Goal: Task Accomplishment & Management: Complete application form

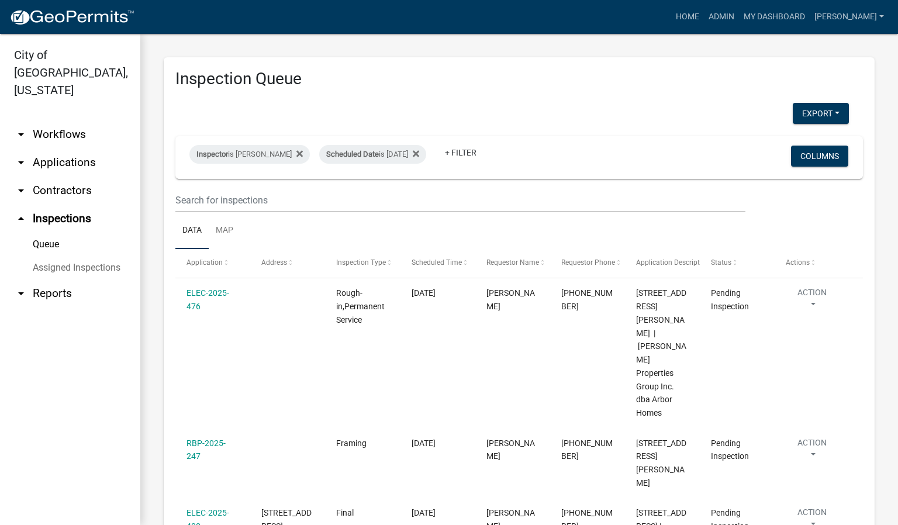
scroll to position [125, 0]
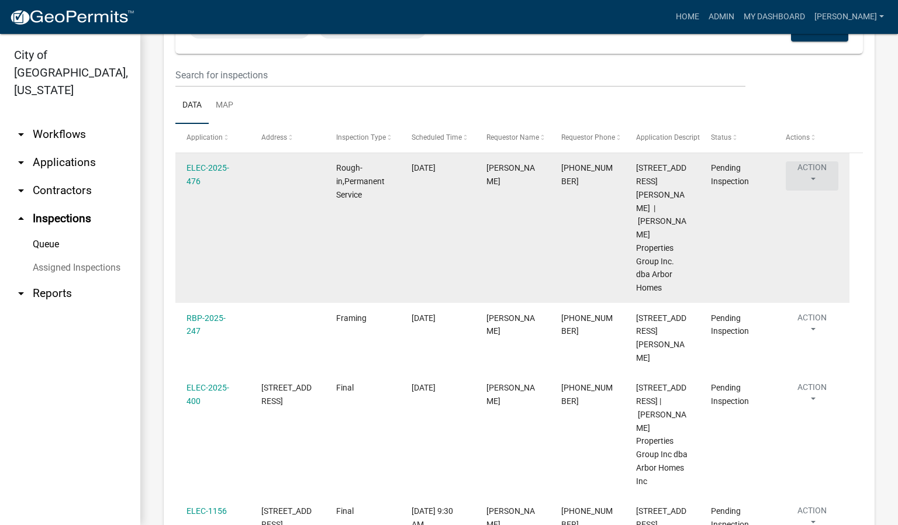
click at [810, 176] on button "Action" at bounding box center [812, 175] width 53 height 29
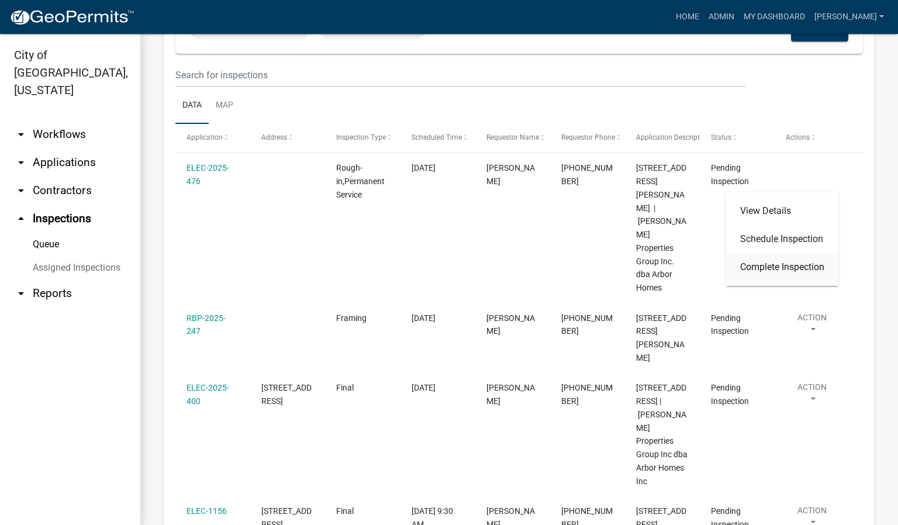
click at [781, 265] on link "Complete Inspection" at bounding box center [782, 267] width 112 height 28
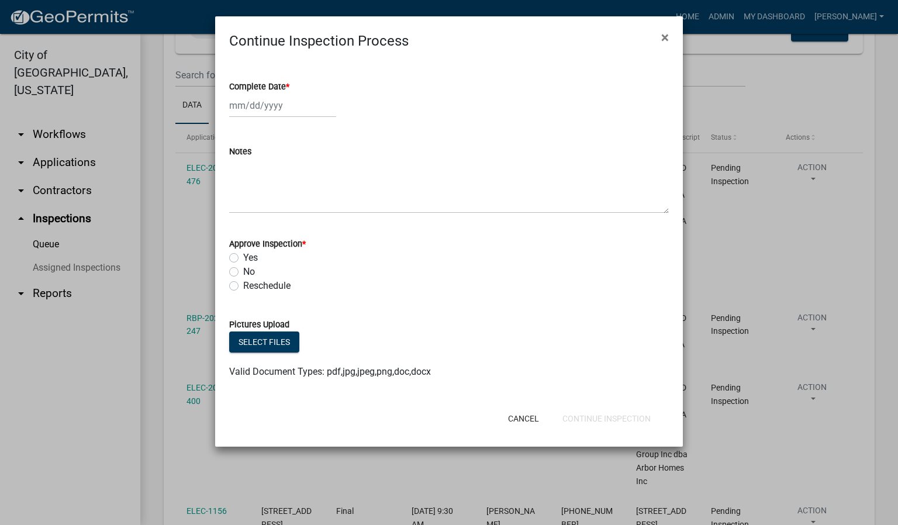
click at [288, 84] on span "*" at bounding box center [288, 87] width 4 height 10
click at [288, 94] on input "Complete Date *" at bounding box center [282, 106] width 107 height 24
select select "9"
select select "2025"
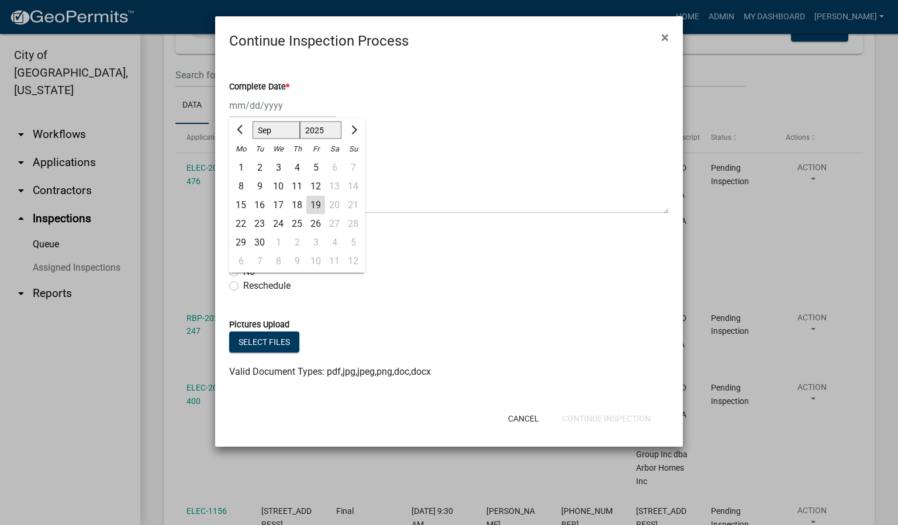
click at [316, 200] on div "19" at bounding box center [315, 205] width 19 height 19
type input "[DATE]"
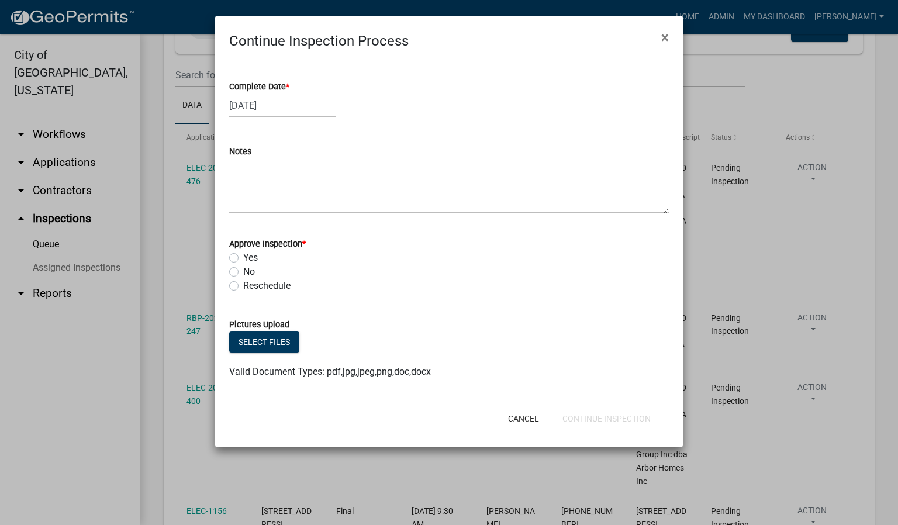
click at [243, 258] on label "Yes" at bounding box center [250, 258] width 15 height 14
click at [243, 258] on input "Yes" at bounding box center [247, 255] width 8 height 8
radio input "true"
click at [600, 417] on button "Continue Inspection" at bounding box center [606, 418] width 107 height 21
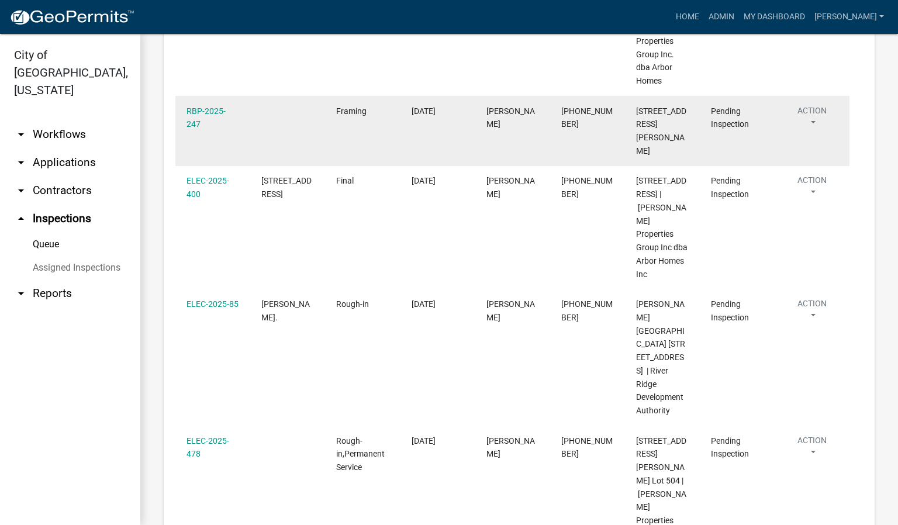
scroll to position [326, 0]
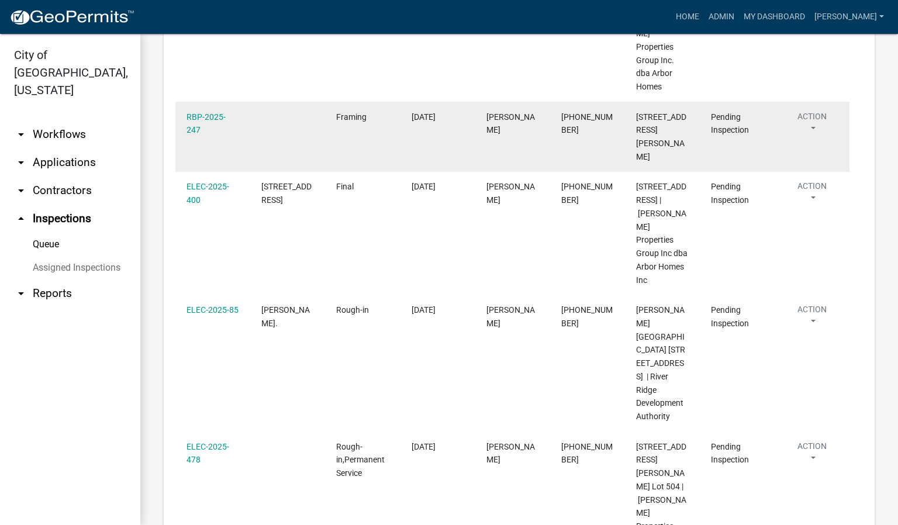
click at [814, 111] on button "Action" at bounding box center [812, 125] width 53 height 29
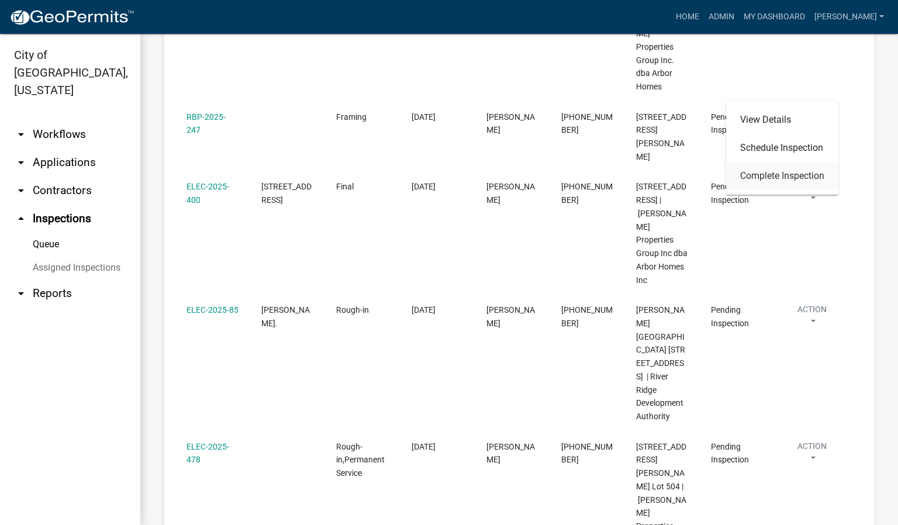
click at [767, 174] on link "Complete Inspection" at bounding box center [782, 176] width 112 height 28
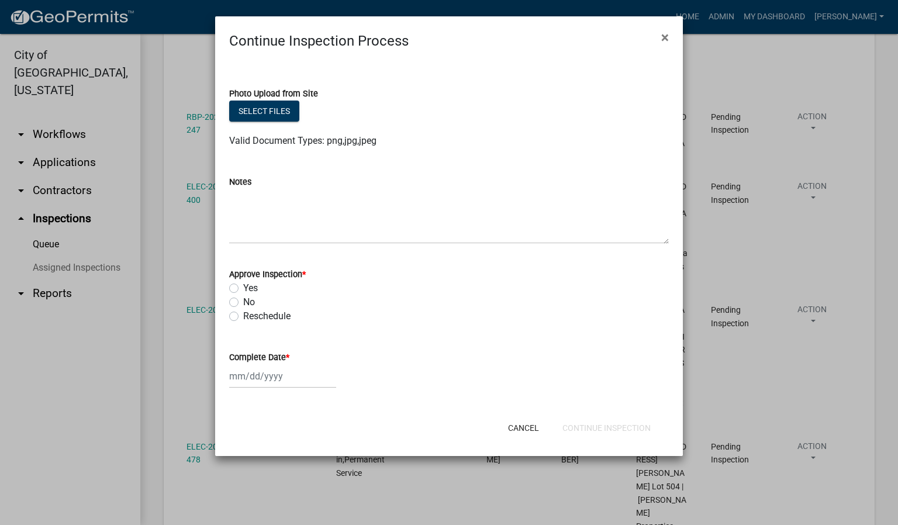
click at [243, 286] on label "Yes" at bounding box center [250, 288] width 15 height 14
click at [243, 286] on input "Yes" at bounding box center [247, 285] width 8 height 8
radio input "true"
click at [288, 355] on span "*" at bounding box center [288, 358] width 4 height 10
click at [288, 364] on input "Complete Date *" at bounding box center [282, 376] width 107 height 24
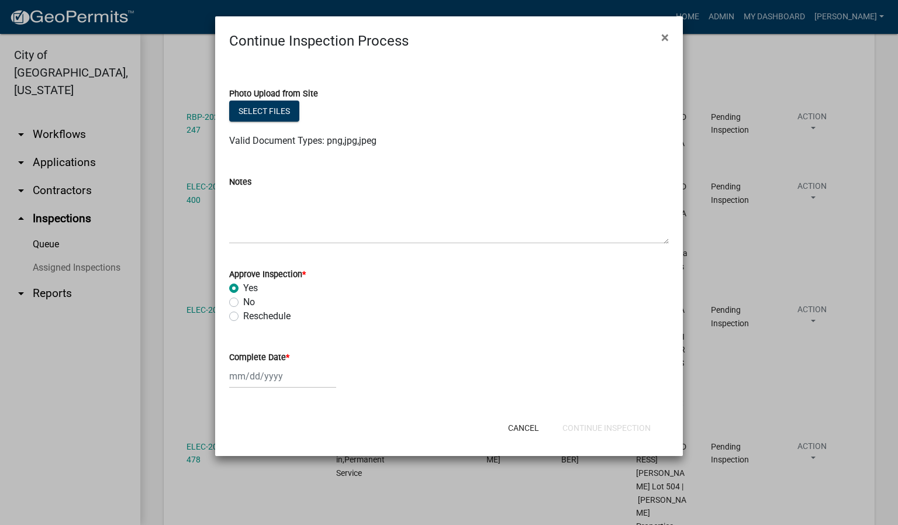
select select "9"
select select "2025"
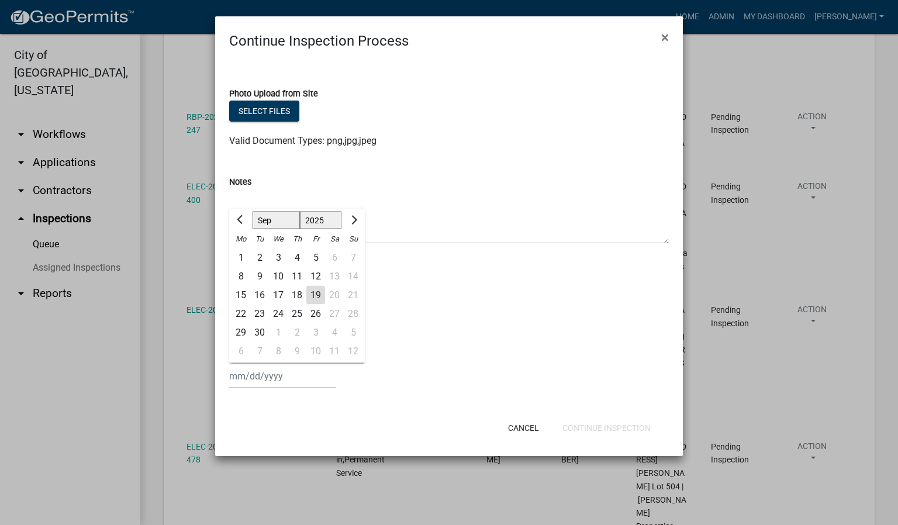
drag, startPoint x: 318, startPoint y: 295, endPoint x: 333, endPoint y: 308, distance: 19.5
click at [318, 296] on div "19" at bounding box center [315, 295] width 19 height 19
type input "[DATE]"
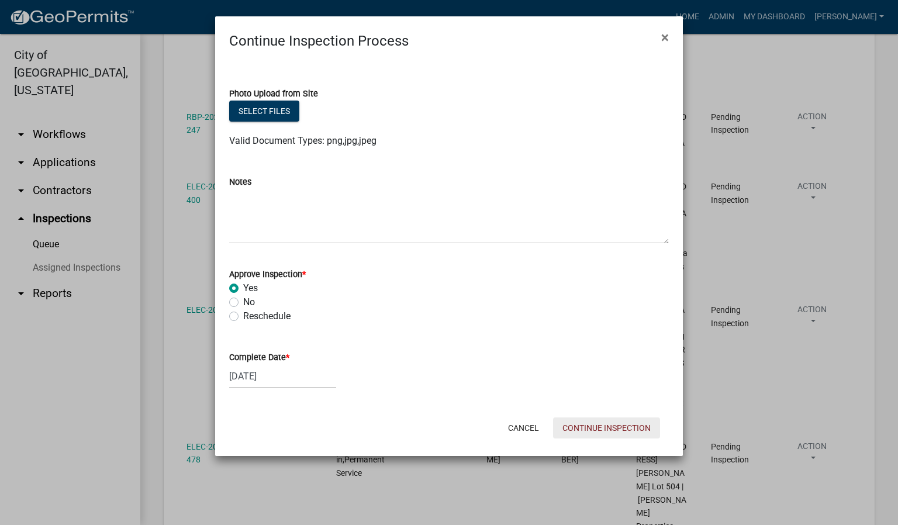
click at [614, 426] on button "Continue Inspection" at bounding box center [606, 427] width 107 height 21
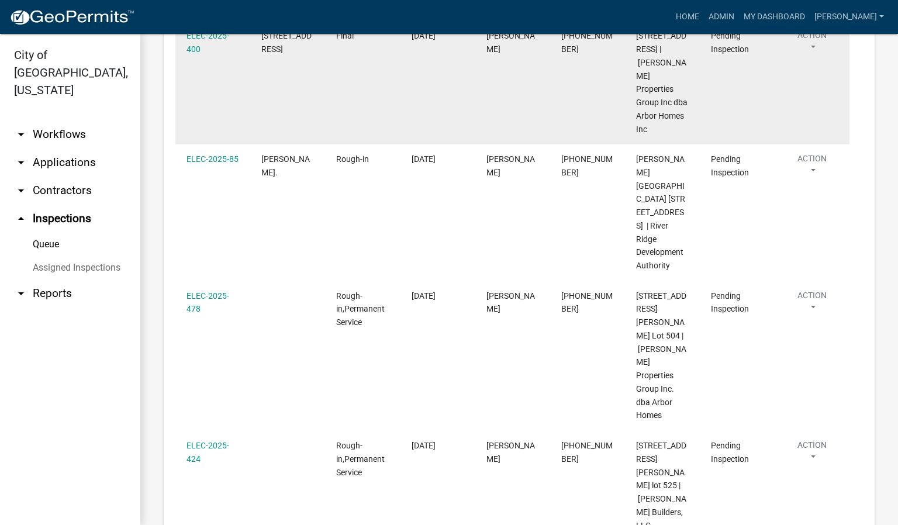
scroll to position [502, 0]
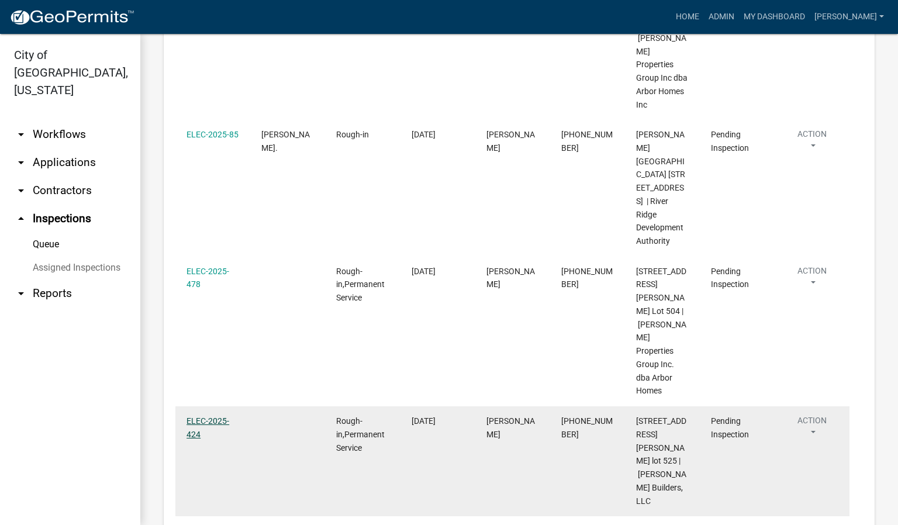
click at [208, 416] on link "ELEC-2025-424" at bounding box center [208, 427] width 43 height 23
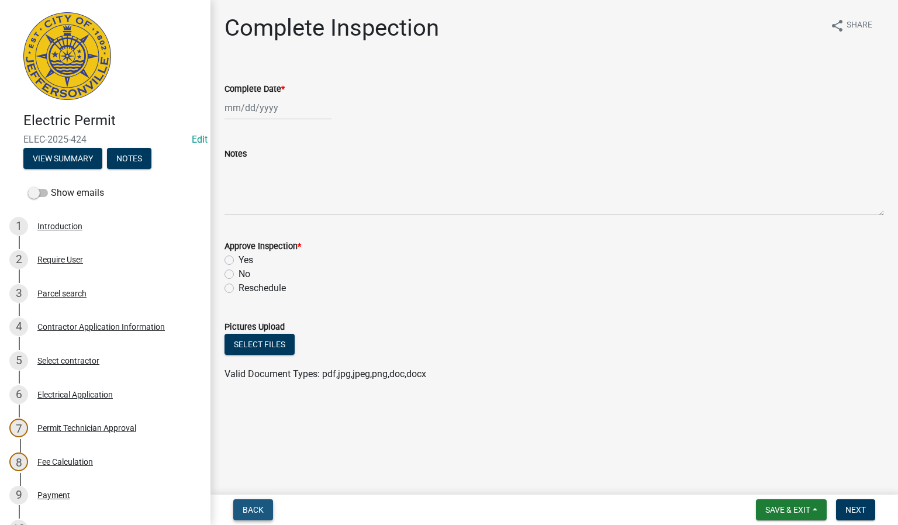
click at [258, 510] on span "Back" at bounding box center [253, 509] width 21 height 9
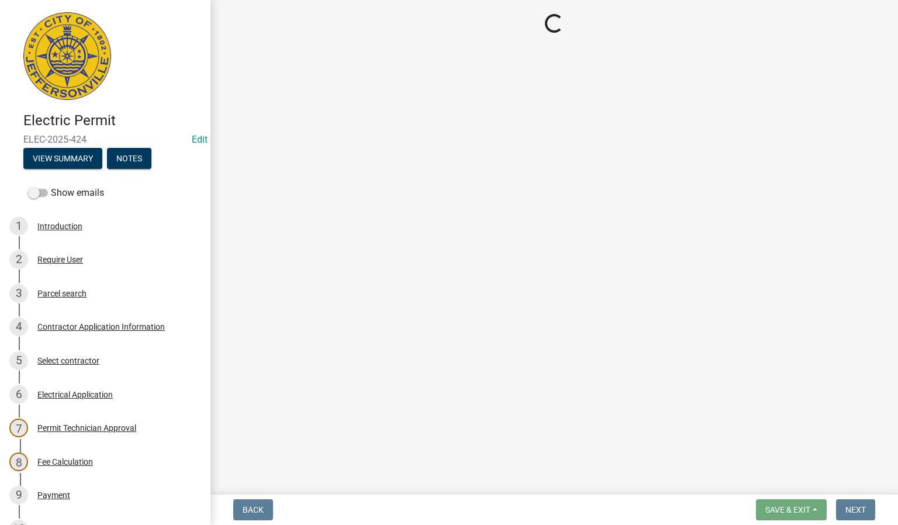
select select "36a8b8f0-2ef8-43e9-ae06-718f51af8d36"
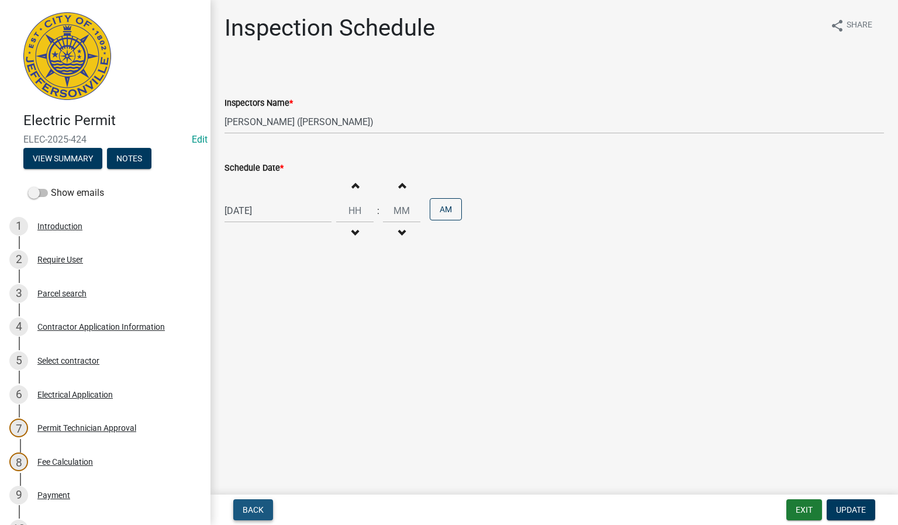
click at [258, 510] on span "Back" at bounding box center [253, 509] width 21 height 9
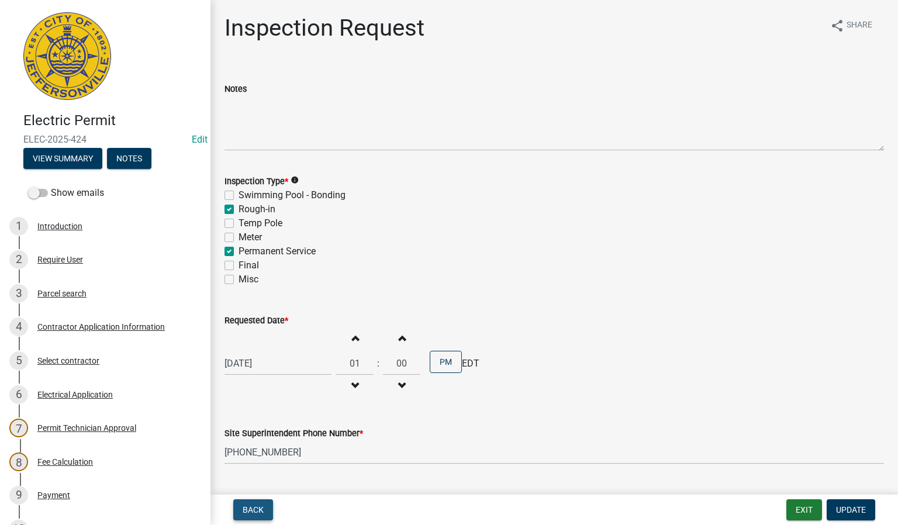
click at [258, 510] on span "Back" at bounding box center [253, 509] width 21 height 9
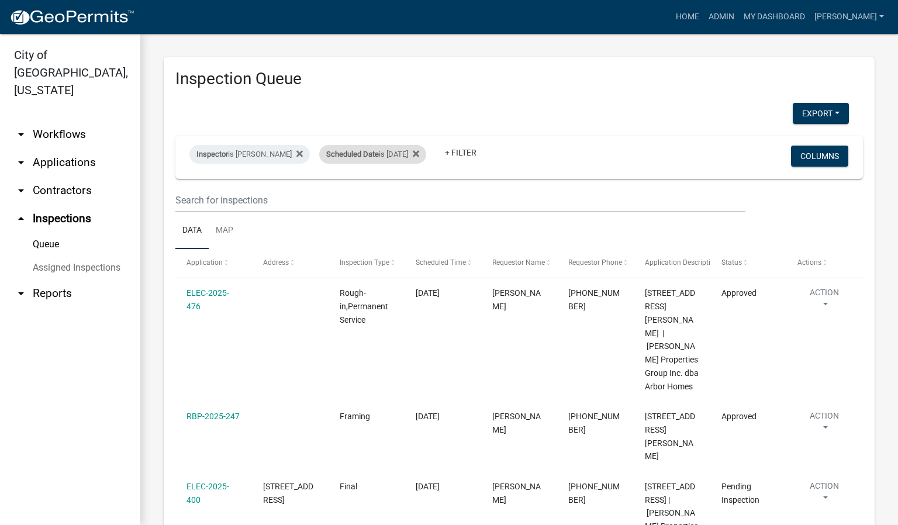
click at [403, 156] on div "Scheduled Date is [DATE]" at bounding box center [372, 154] width 107 height 19
click at [416, 198] on input "[DATE]" at bounding box center [380, 198] width 82 height 24
type input "[DATE]"
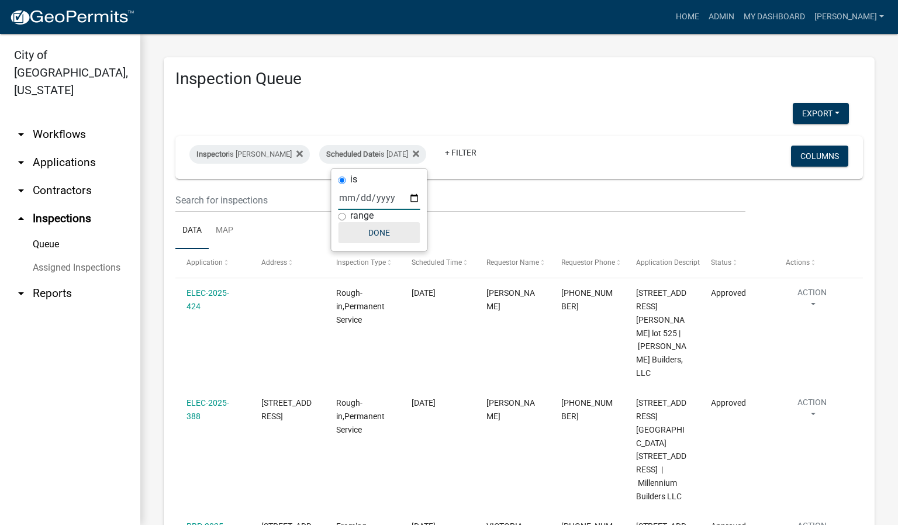
click at [388, 236] on button "Done" at bounding box center [380, 232] width 82 height 21
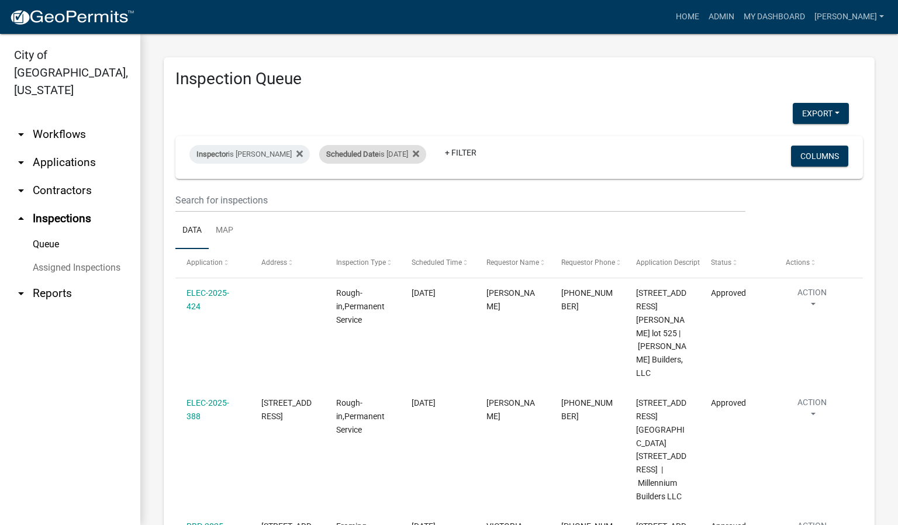
click at [396, 156] on div "Scheduled Date is [DATE]" at bounding box center [372, 154] width 107 height 19
click at [416, 200] on input "[DATE]" at bounding box center [380, 198] width 82 height 24
type input "[DATE]"
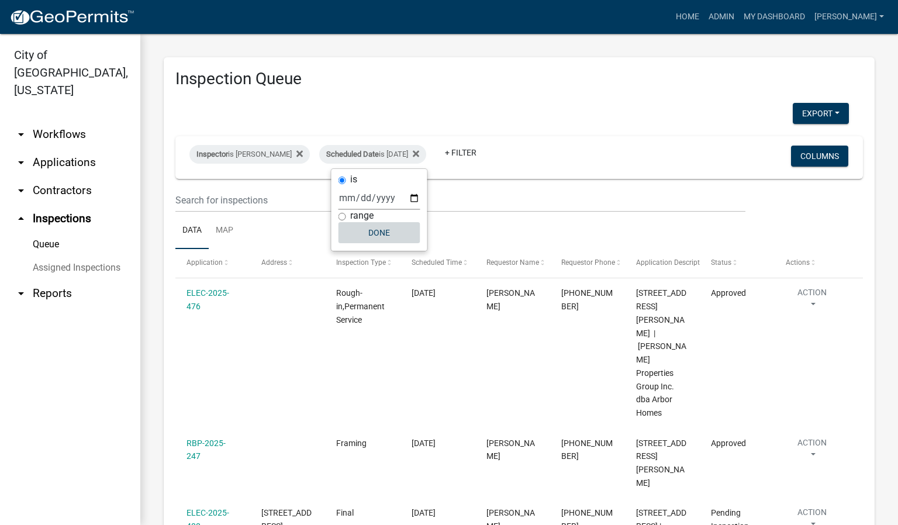
click at [384, 235] on button "Done" at bounding box center [380, 232] width 82 height 21
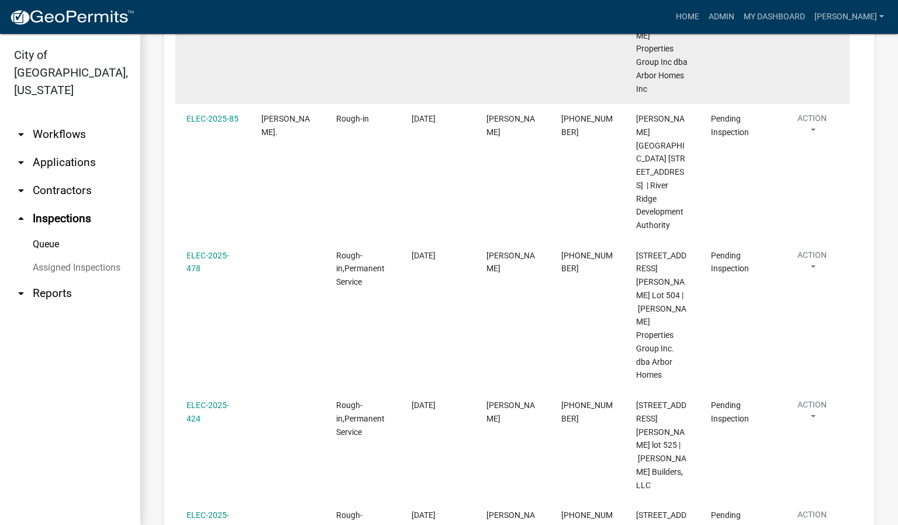
scroll to position [526, 0]
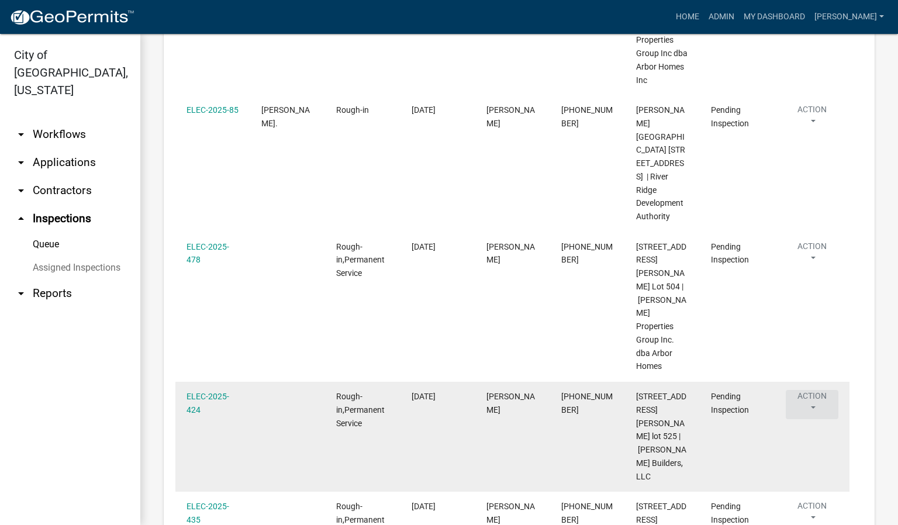
click at [814, 390] on button "Action" at bounding box center [812, 404] width 53 height 29
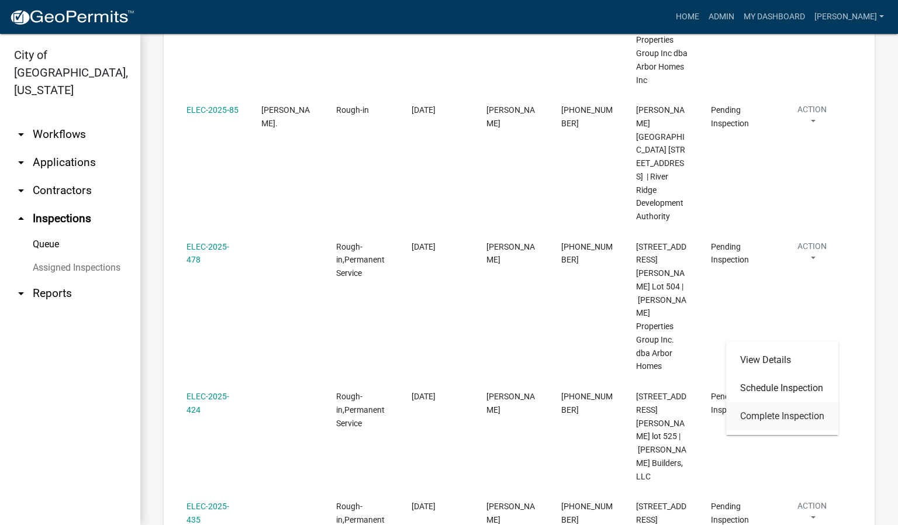
click at [762, 411] on link "Complete Inspection" at bounding box center [782, 416] width 112 height 28
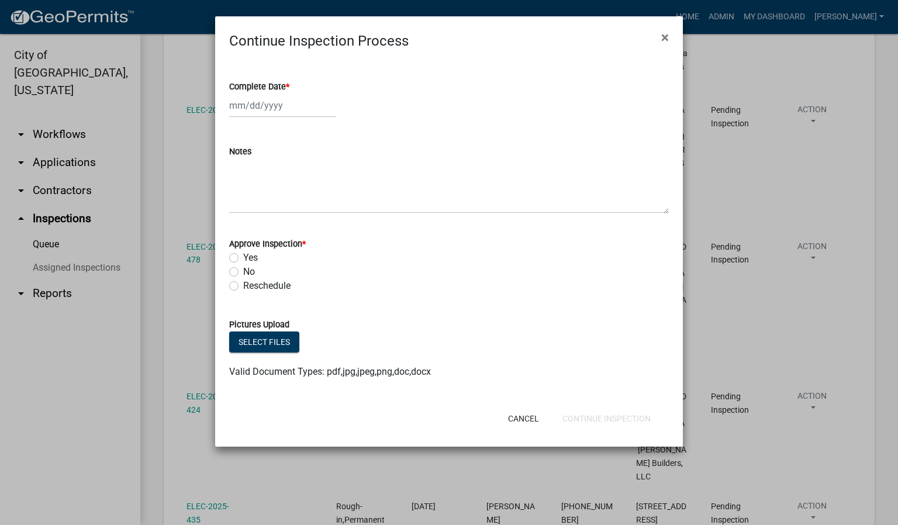
click at [288, 86] on span "*" at bounding box center [288, 87] width 4 height 10
click at [288, 94] on input "Complete Date *" at bounding box center [282, 106] width 107 height 24
select select "9"
select select "2025"
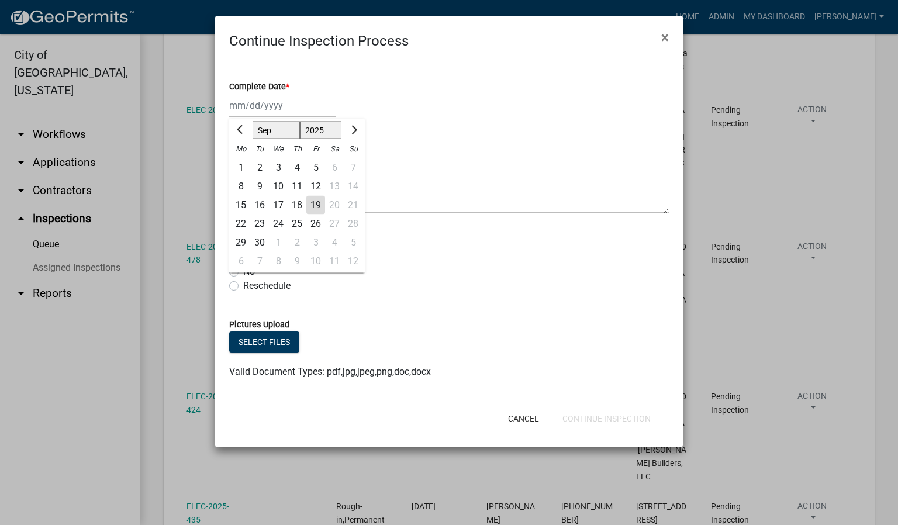
click at [316, 202] on div "19" at bounding box center [315, 205] width 19 height 19
type input "[DATE]"
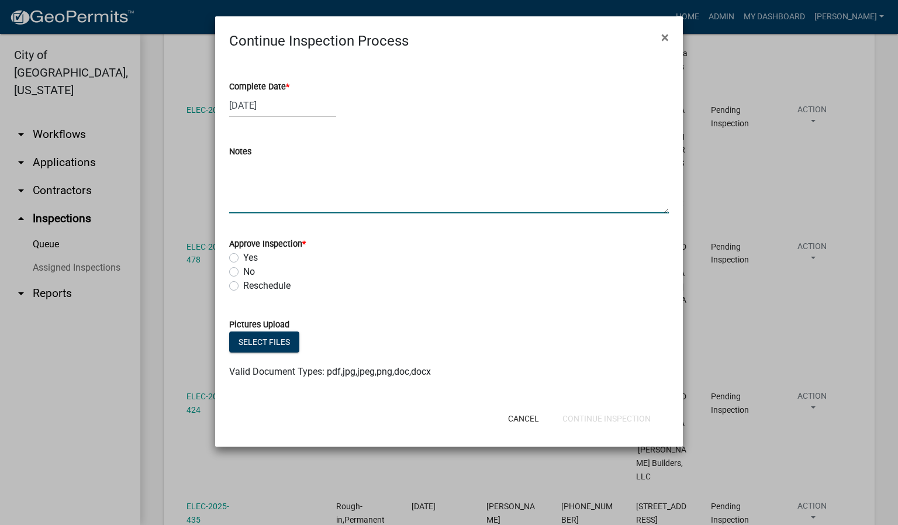
click at [244, 172] on textarea "Notes" at bounding box center [449, 185] width 440 height 55
type textarea "ALREADY COMPLETED ON [DATE]. [PERSON_NAME]."
click at [243, 258] on label "Yes" at bounding box center [250, 258] width 15 height 14
click at [243, 258] on input "Yes" at bounding box center [247, 255] width 8 height 8
radio input "true"
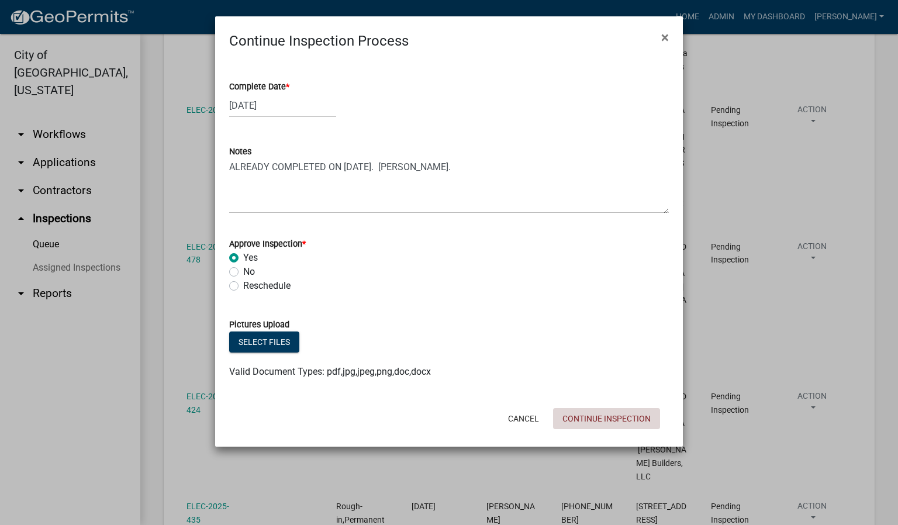
click at [607, 420] on button "Continue Inspection" at bounding box center [606, 418] width 107 height 21
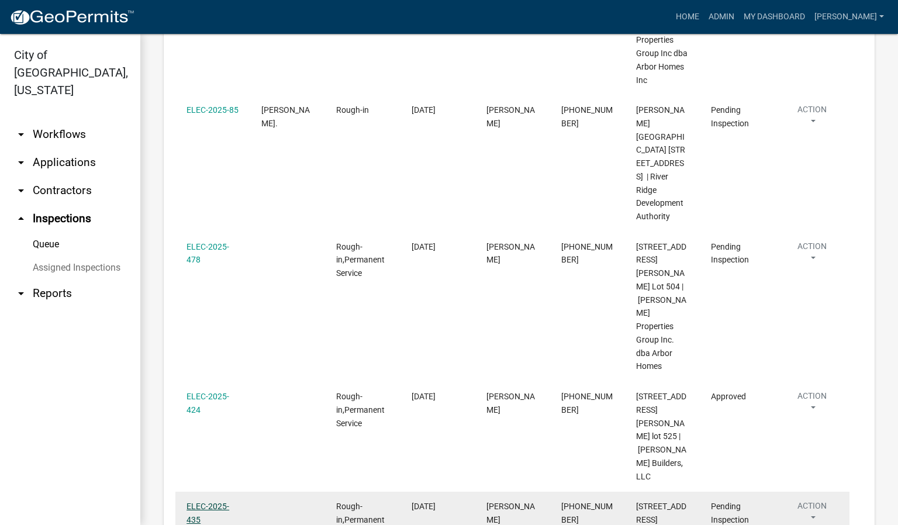
click at [214, 502] on link "ELEC-2025-435" at bounding box center [208, 513] width 43 height 23
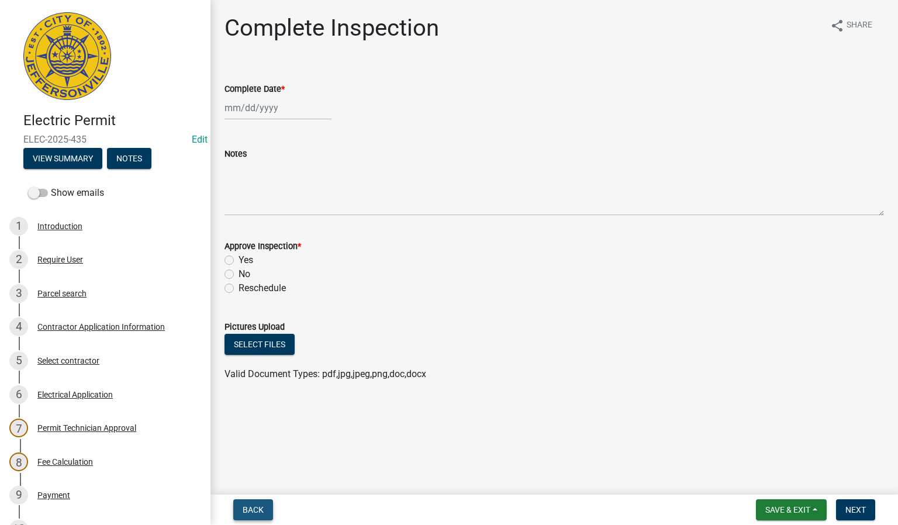
click at [253, 506] on span "Back" at bounding box center [253, 509] width 21 height 9
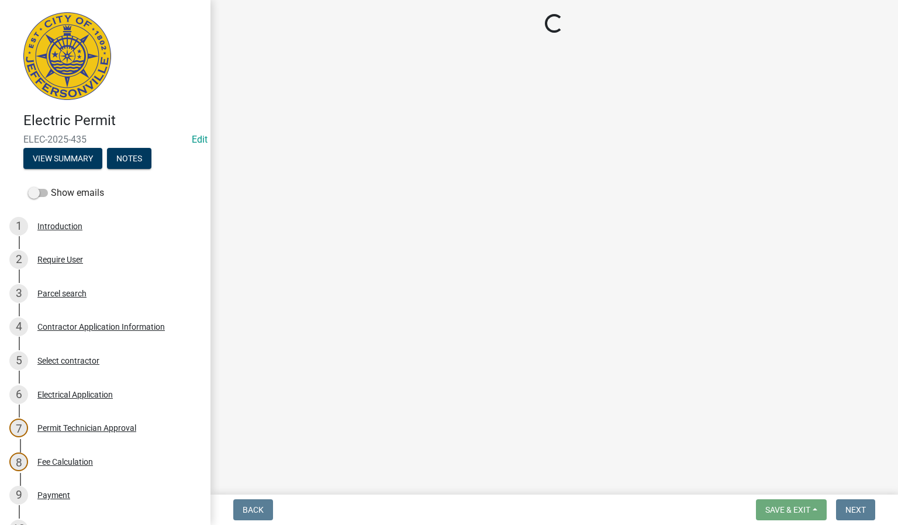
select select "36a8b8f0-2ef8-43e9-ae06-718f51af8d36"
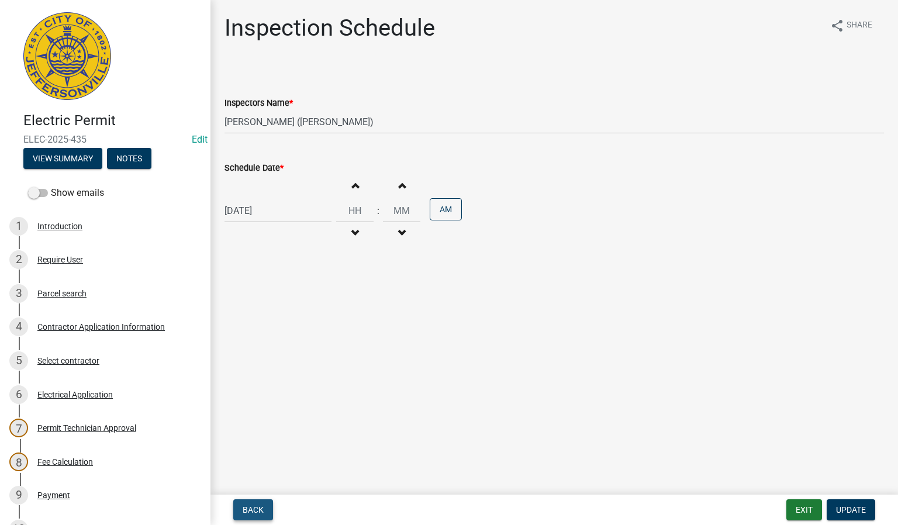
click at [253, 509] on span "Back" at bounding box center [253, 509] width 21 height 9
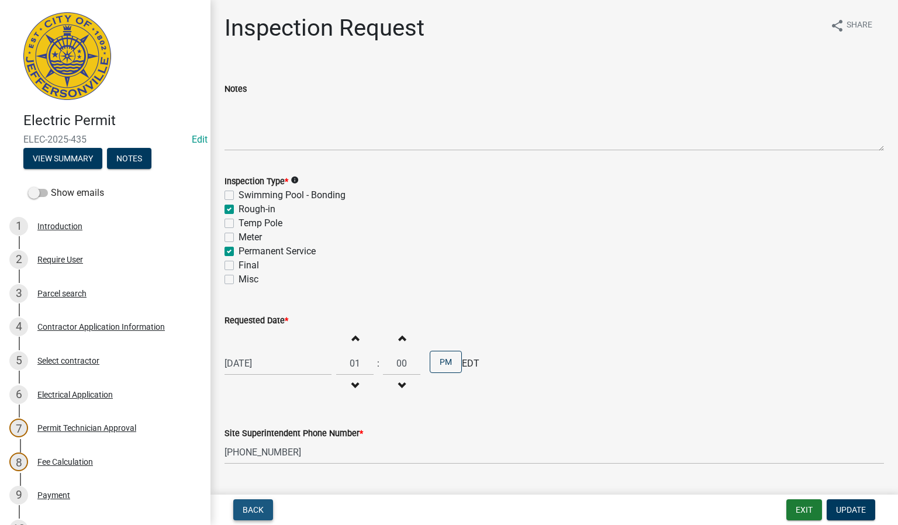
click at [253, 509] on span "Back" at bounding box center [253, 509] width 21 height 9
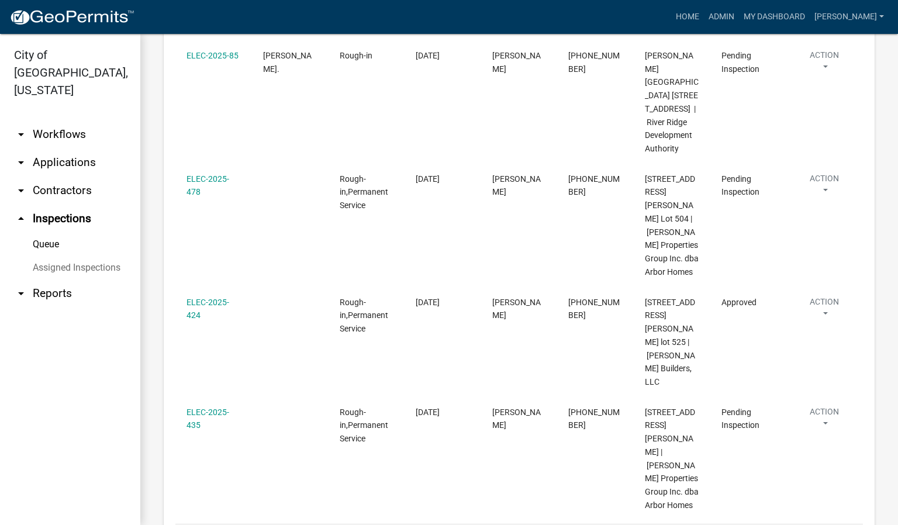
scroll to position [550, 0]
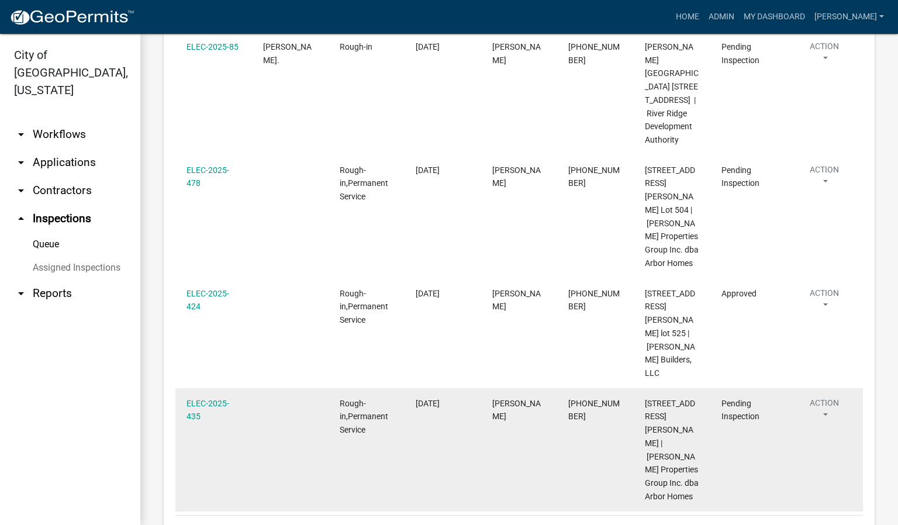
click at [825, 397] on button "Action" at bounding box center [824, 411] width 54 height 29
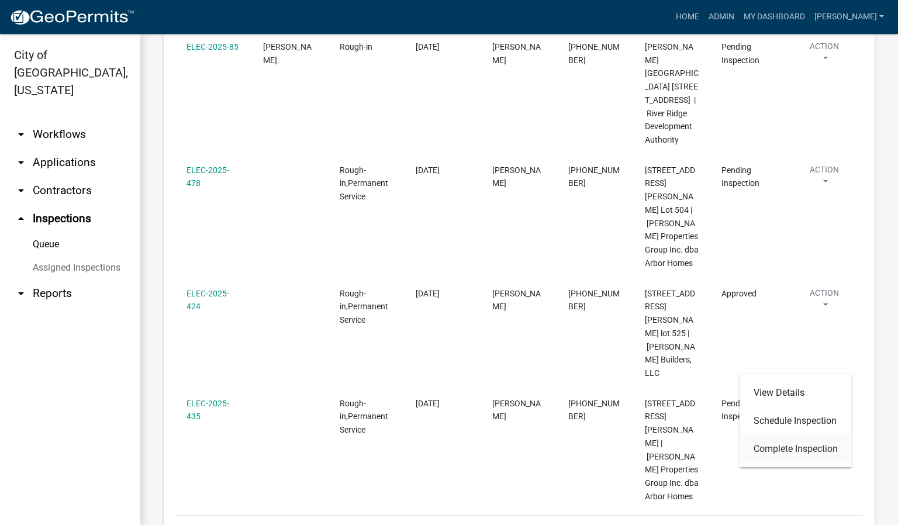
click at [799, 451] on link "Complete Inspection" at bounding box center [796, 449] width 112 height 28
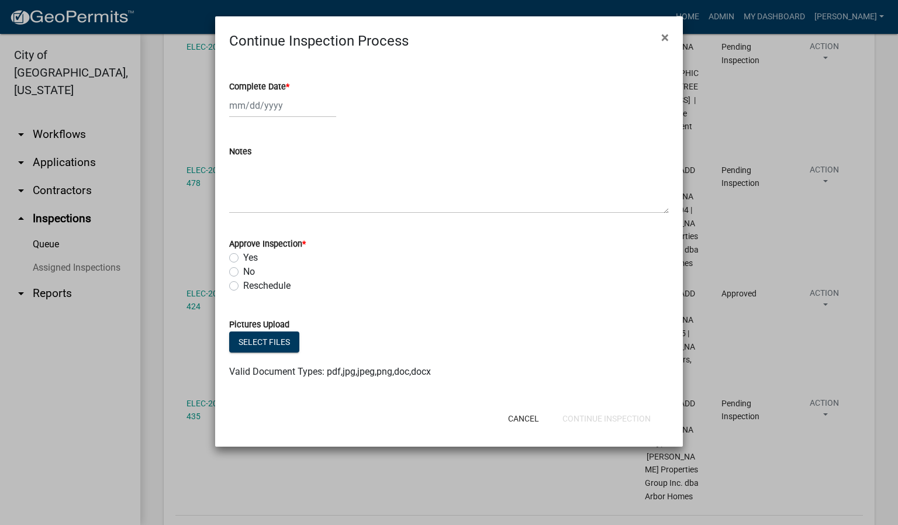
click at [289, 87] on span "*" at bounding box center [288, 87] width 4 height 10
click at [289, 94] on input "Complete Date *" at bounding box center [282, 106] width 107 height 24
select select "9"
select select "2025"
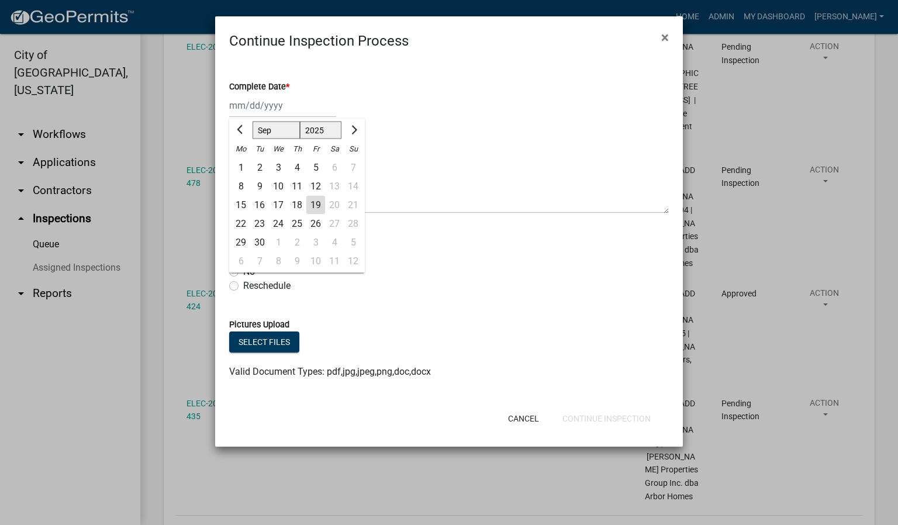
click at [319, 201] on div "19" at bounding box center [315, 205] width 19 height 19
type input "[DATE]"
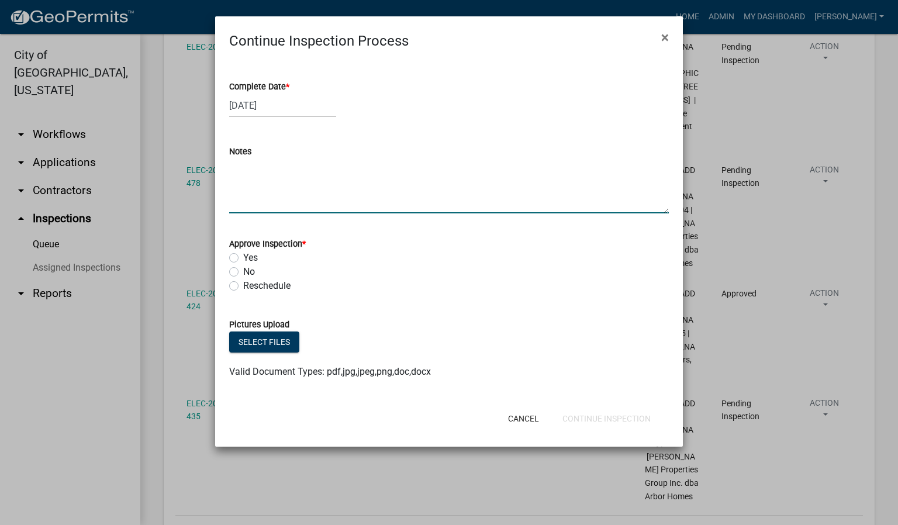
click at [274, 168] on textarea "Notes" at bounding box center [449, 185] width 440 height 55
type textarea "ALREADY COMPLETED. [PERSON_NAME] DID ON [DATE]."
click at [243, 258] on label "Yes" at bounding box center [250, 258] width 15 height 14
click at [243, 258] on input "Yes" at bounding box center [247, 255] width 8 height 8
radio input "true"
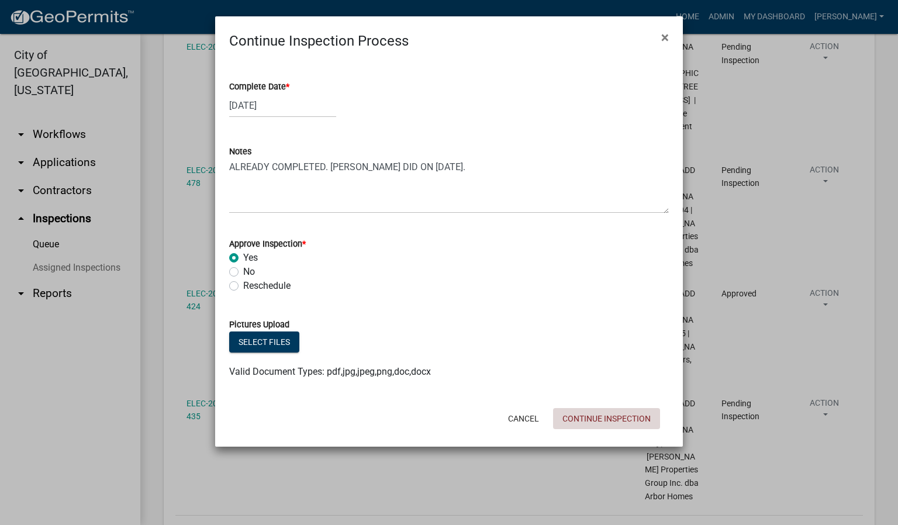
click at [636, 414] on button "Continue Inspection" at bounding box center [606, 418] width 107 height 21
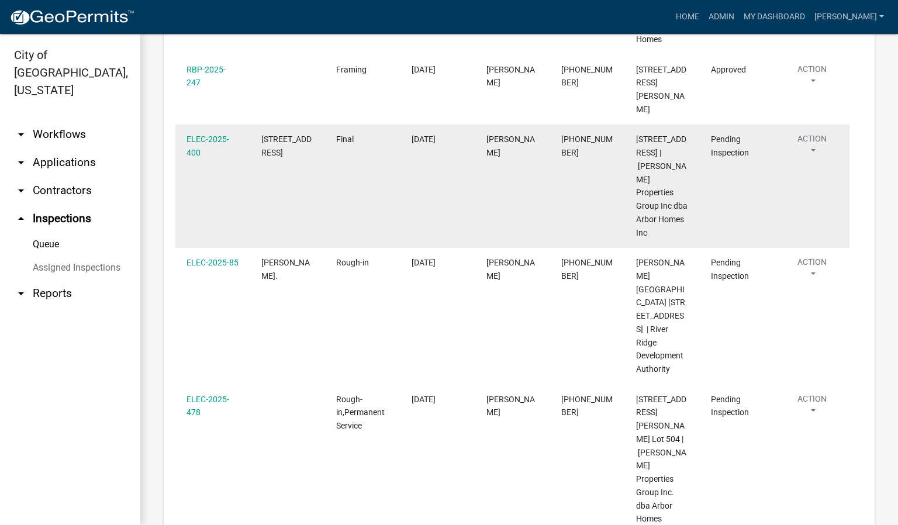
scroll to position [374, 0]
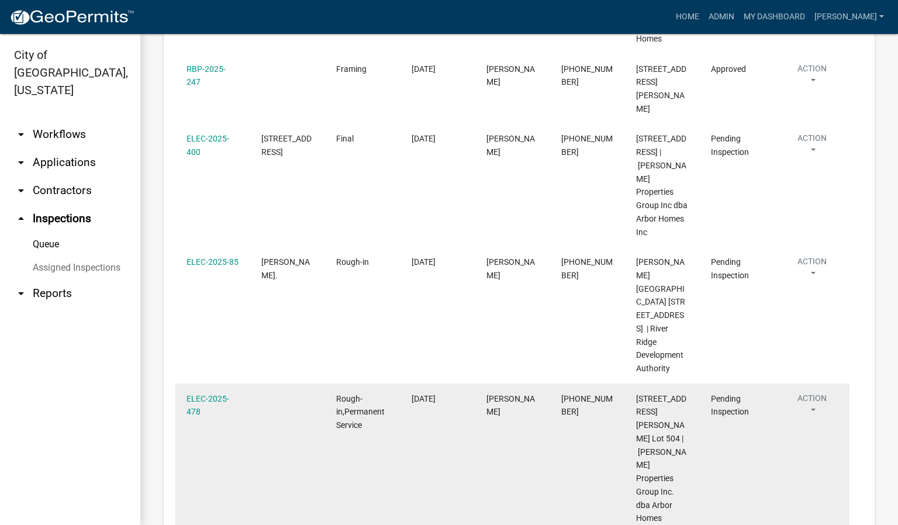
click at [816, 392] on button "Action" at bounding box center [812, 406] width 53 height 29
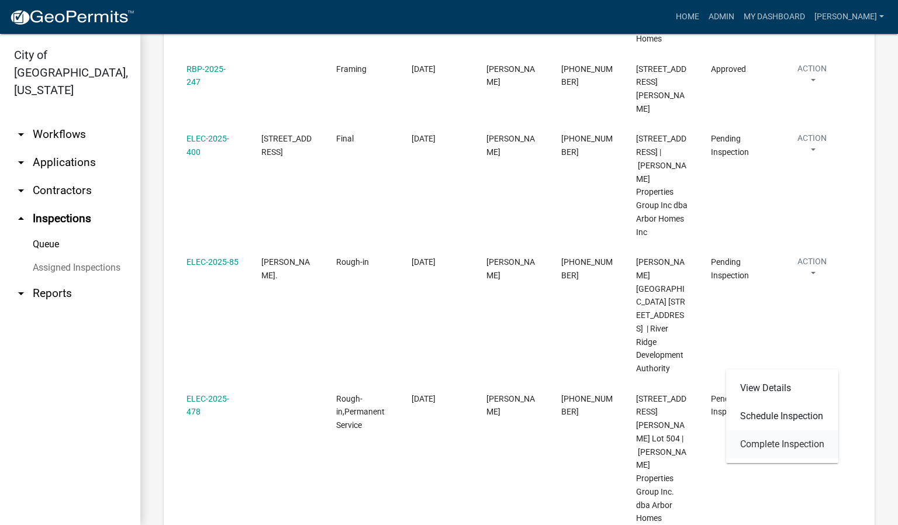
click at [788, 439] on link "Complete Inspection" at bounding box center [782, 444] width 112 height 28
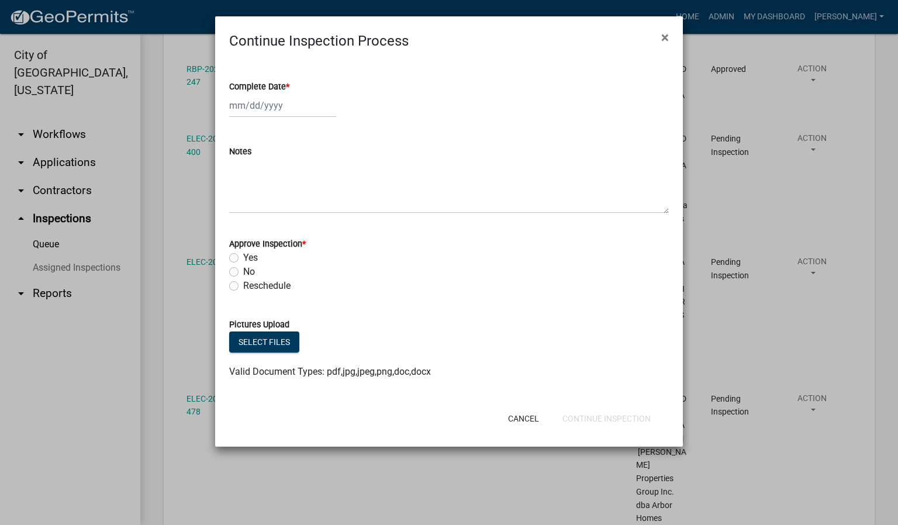
click at [289, 86] on span "*" at bounding box center [288, 87] width 4 height 10
click at [289, 94] on input "Complete Date *" at bounding box center [282, 106] width 107 height 24
select select "9"
select select "2025"
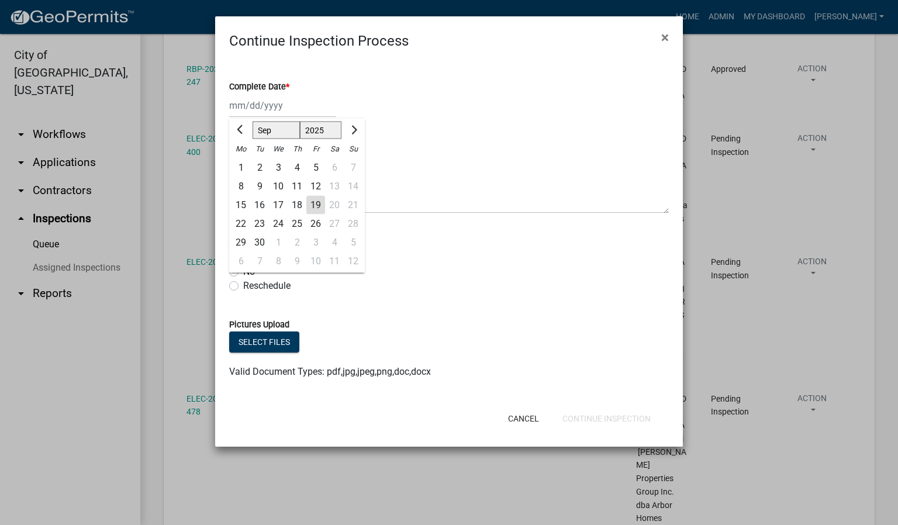
click at [320, 203] on div "19" at bounding box center [315, 205] width 19 height 19
type input "[DATE]"
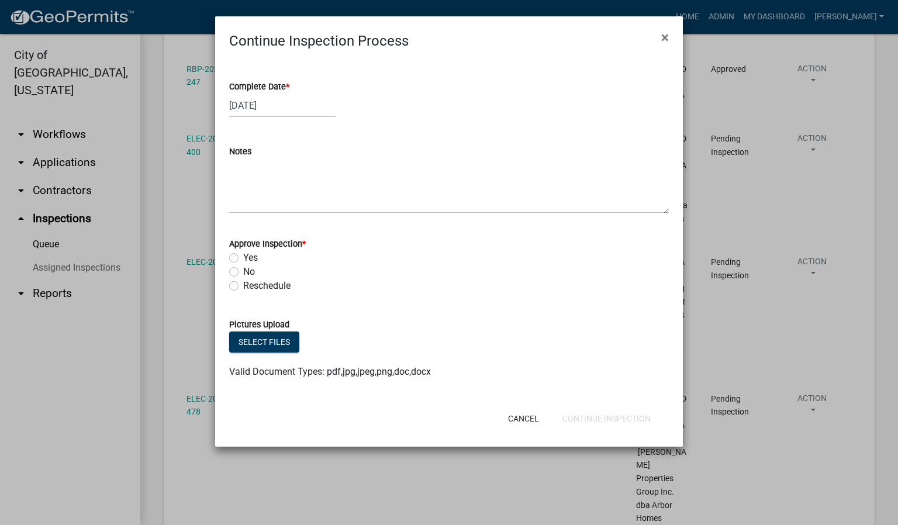
click at [243, 256] on label "Yes" at bounding box center [250, 258] width 15 height 14
click at [243, 256] on input "Yes" at bounding box center [247, 255] width 8 height 8
radio input "true"
click at [582, 420] on button "Continue Inspection" at bounding box center [606, 418] width 107 height 21
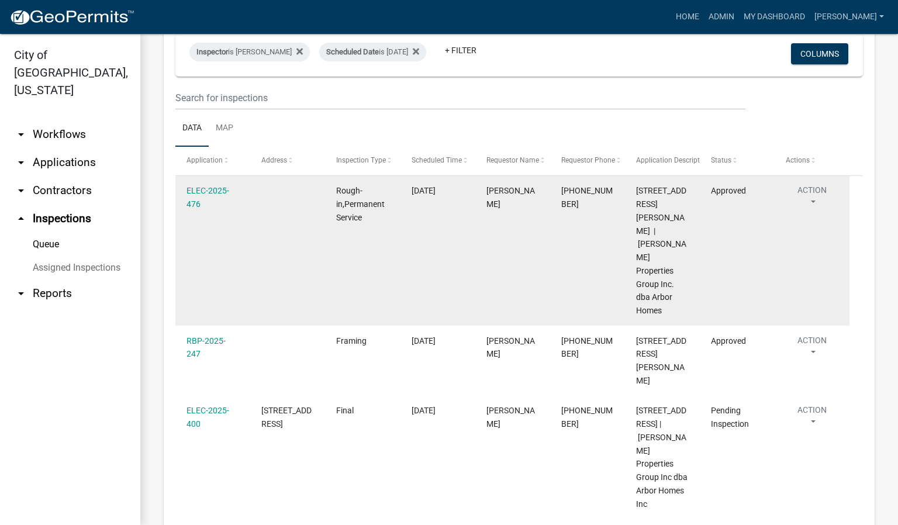
scroll to position [151, 0]
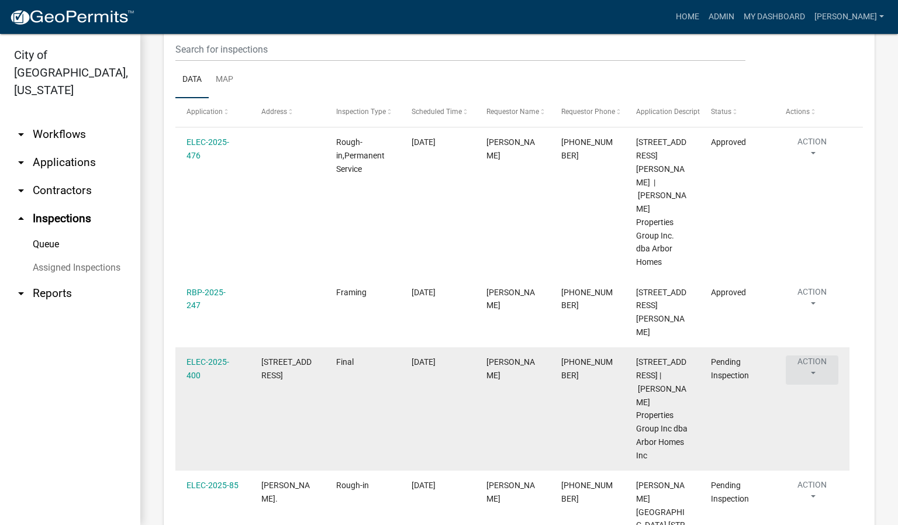
click at [814, 355] on button "Action" at bounding box center [812, 369] width 53 height 29
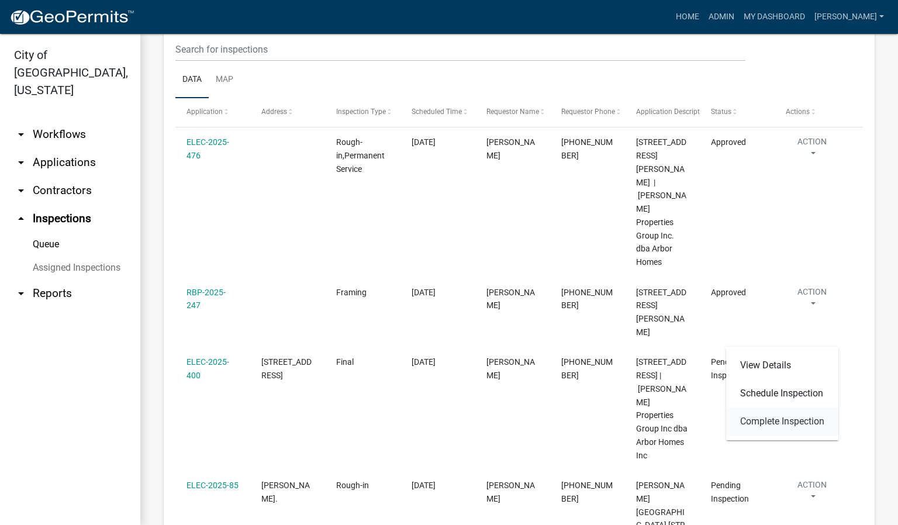
click at [783, 423] on link "Complete Inspection" at bounding box center [782, 422] width 112 height 28
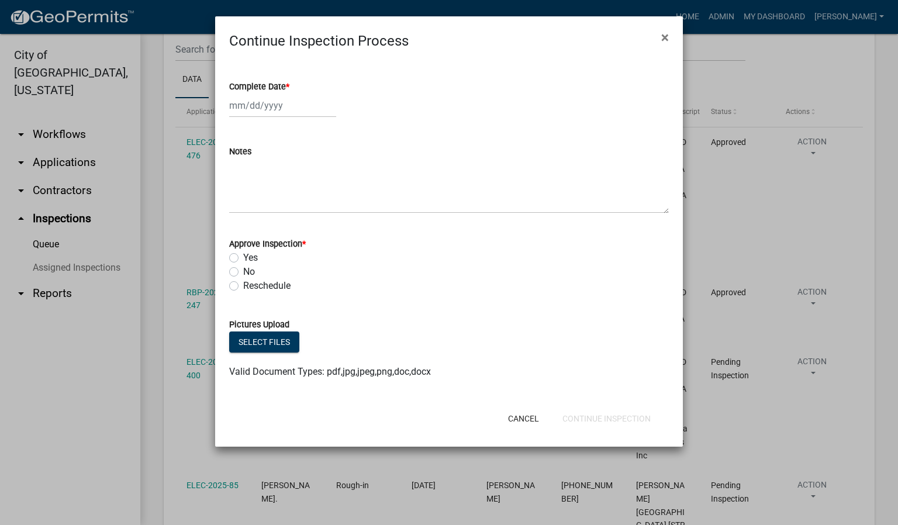
click at [289, 85] on span "*" at bounding box center [288, 87] width 4 height 10
click at [289, 94] on input "Complete Date *" at bounding box center [282, 106] width 107 height 24
select select "9"
select select "2025"
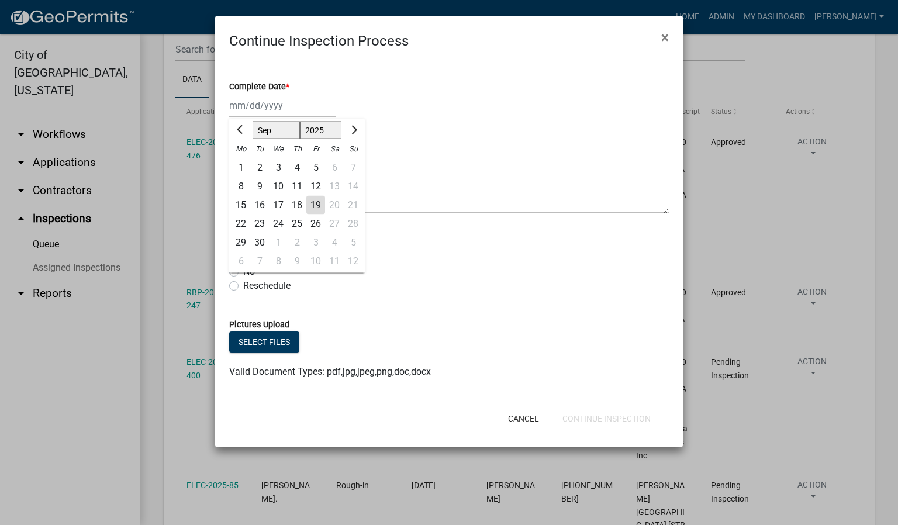
click at [317, 202] on div "19" at bounding box center [315, 205] width 19 height 19
type input "[DATE]"
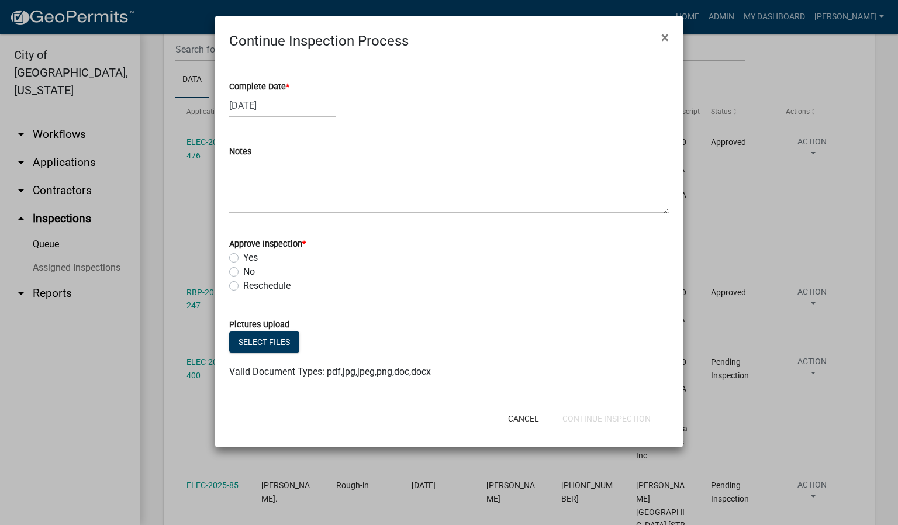
click at [243, 257] on label "Yes" at bounding box center [250, 258] width 15 height 14
click at [243, 257] on input "Yes" at bounding box center [247, 255] width 8 height 8
radio input "true"
click at [588, 420] on button "Continue Inspection" at bounding box center [606, 418] width 107 height 21
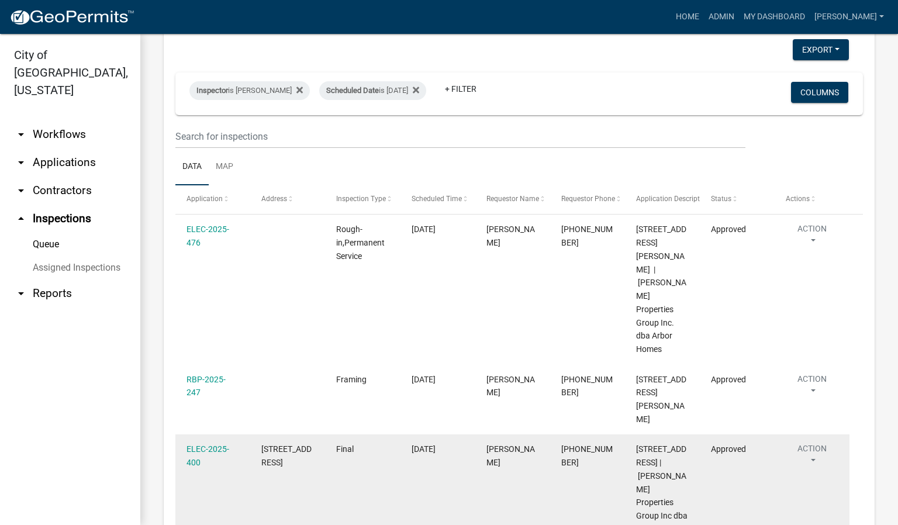
scroll to position [63, 0]
